Goal: Navigation & Orientation: Find specific page/section

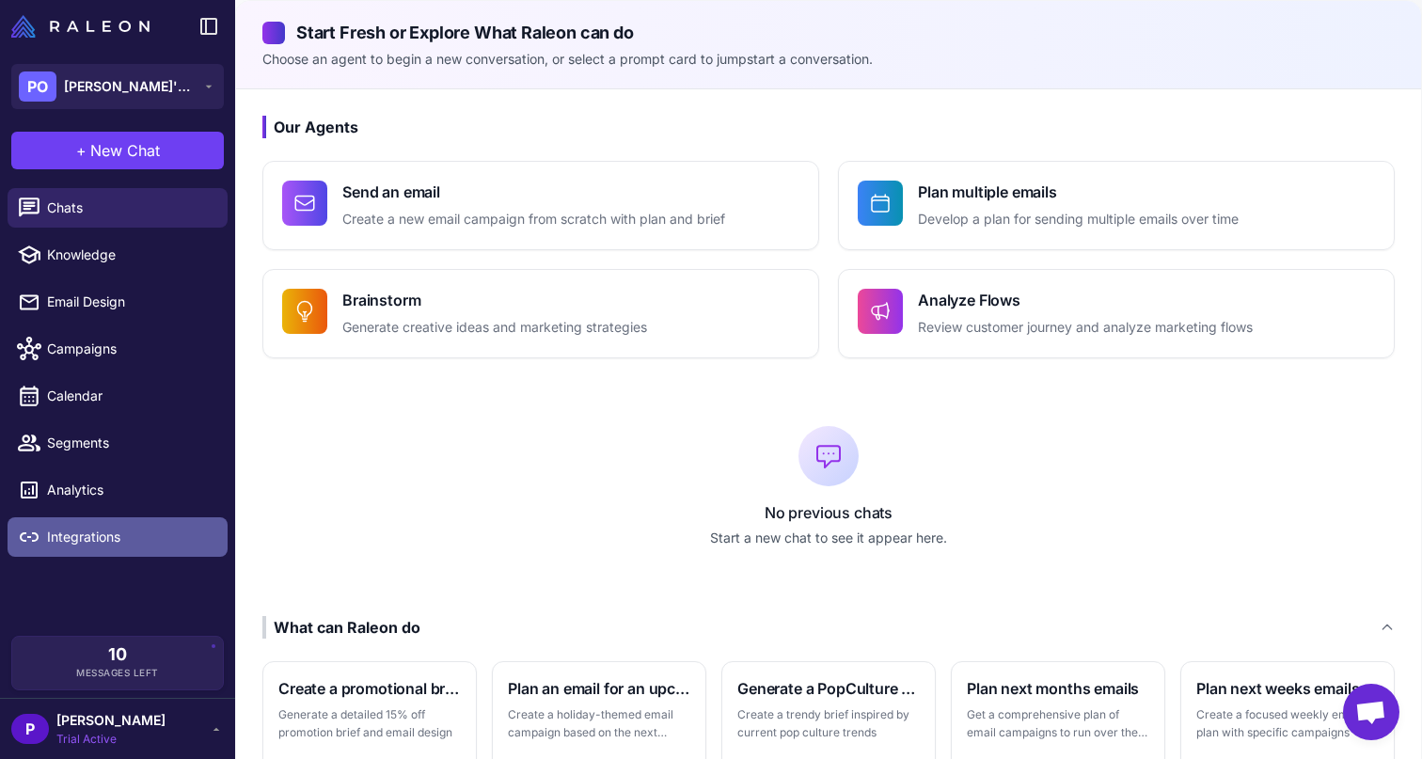
click at [165, 544] on span "Integrations" at bounding box center [129, 537] width 165 height 21
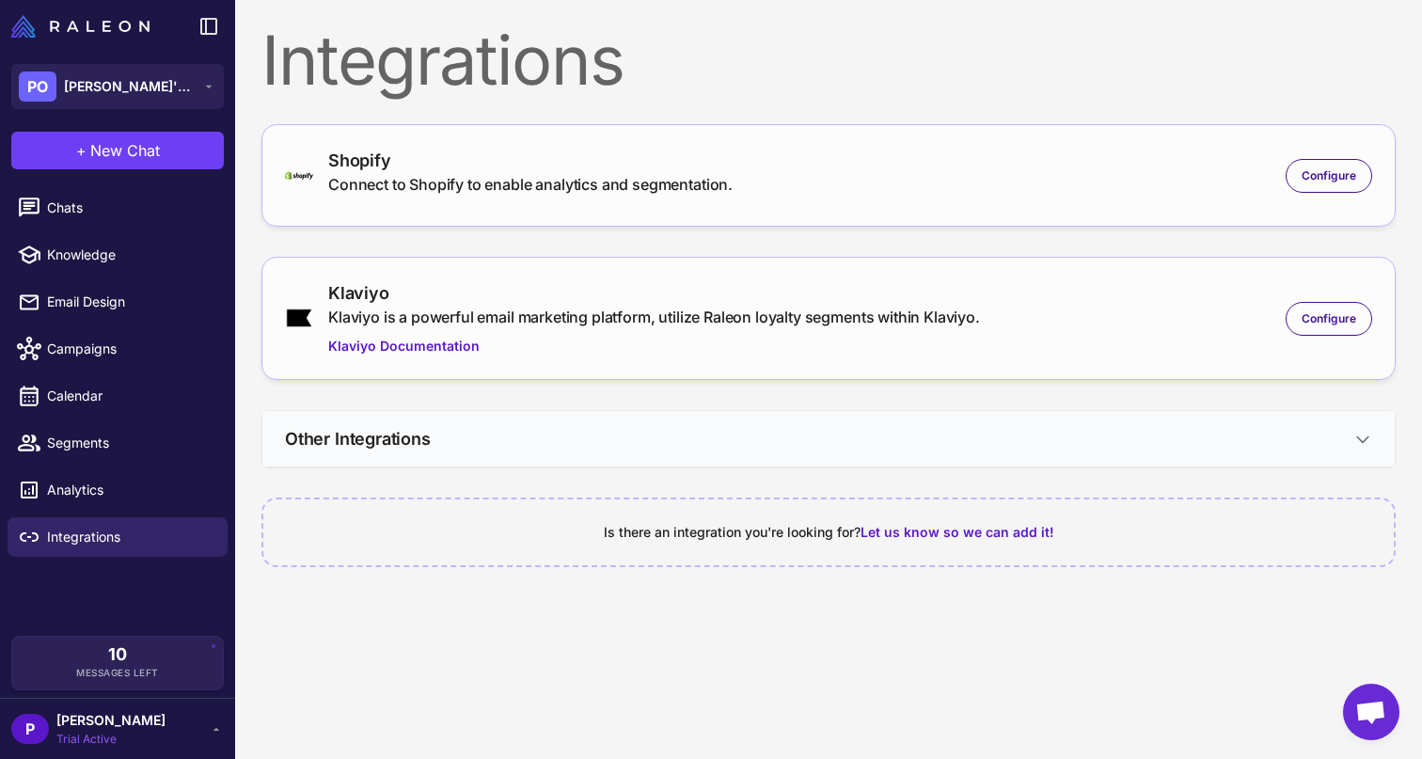
click at [1059, 453] on button "Other Integrations" at bounding box center [828, 438] width 1132 height 55
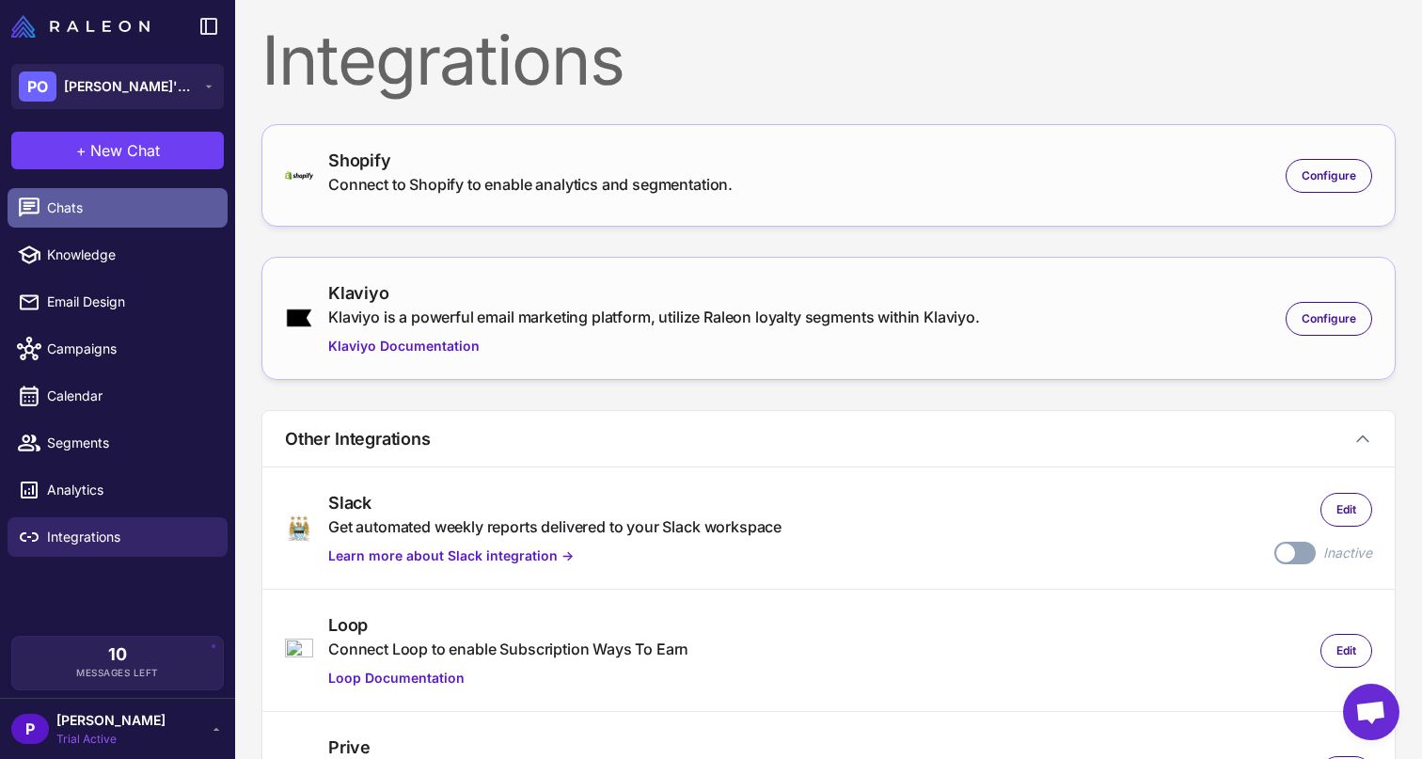
click at [123, 207] on span "Chats" at bounding box center [129, 207] width 165 height 21
